Goal: Information Seeking & Learning: Learn about a topic

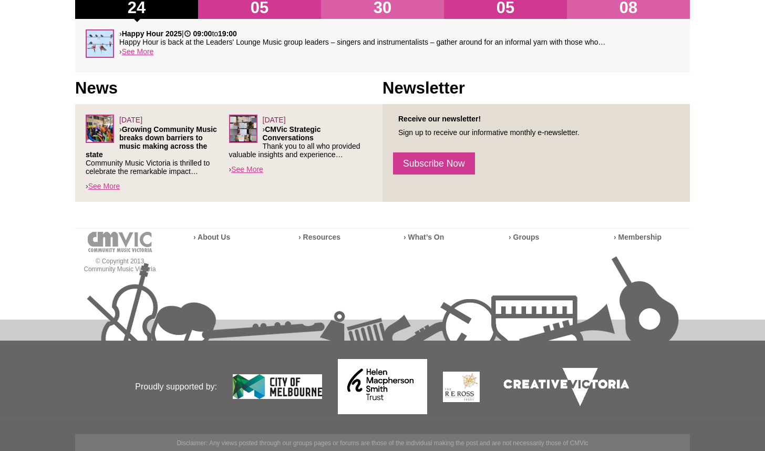
scroll to position [380, 0]
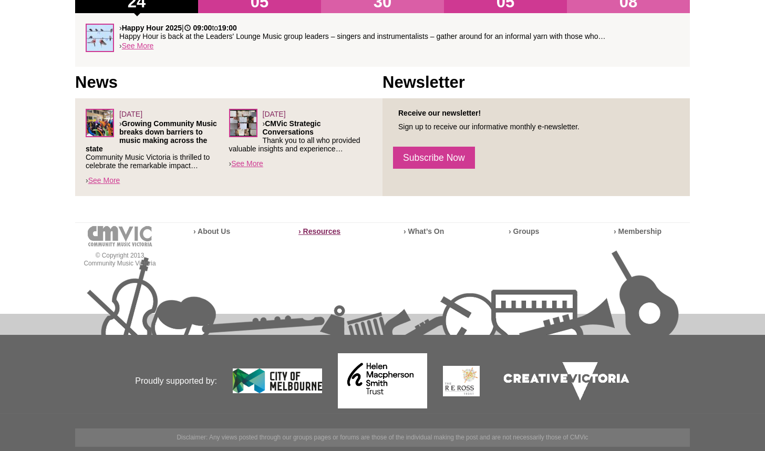
click at [324, 231] on strong "› Resources" at bounding box center [319, 231] width 42 height 8
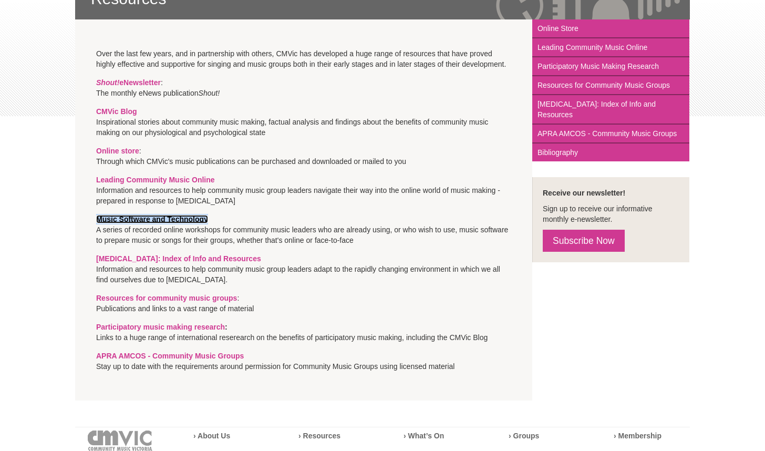
scroll to position [228, 0]
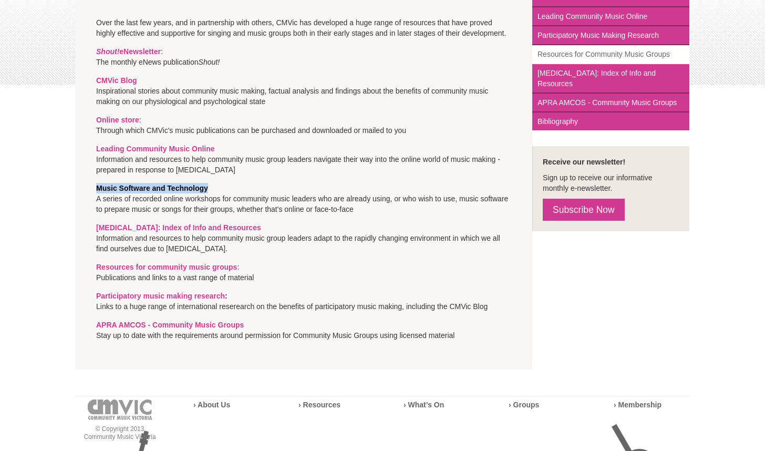
click at [569, 55] on link "Resources for Community Music Groups" at bounding box center [610, 54] width 157 height 19
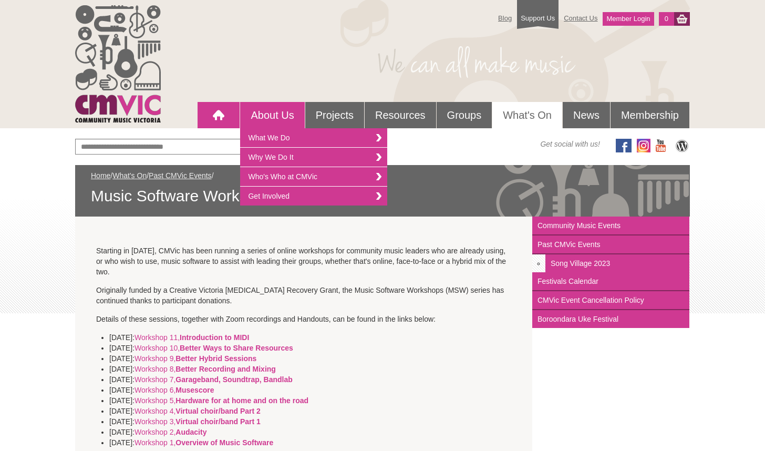
click at [204, 117] on link at bounding box center [218, 115] width 42 height 26
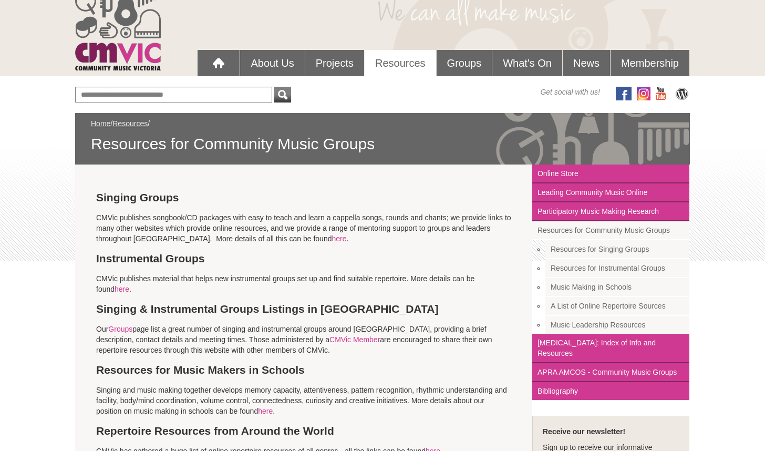
scroll to position [180, 0]
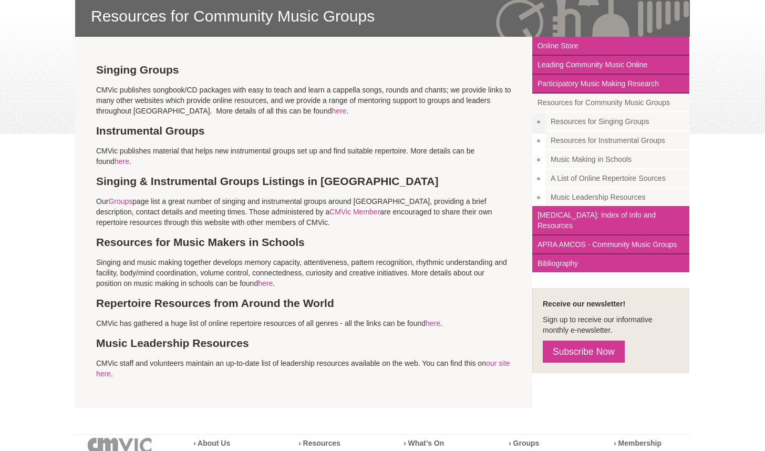
click at [593, 121] on link "Resources for Singing Groups" at bounding box center [617, 121] width 144 height 19
